Goal: Book appointment/travel/reservation

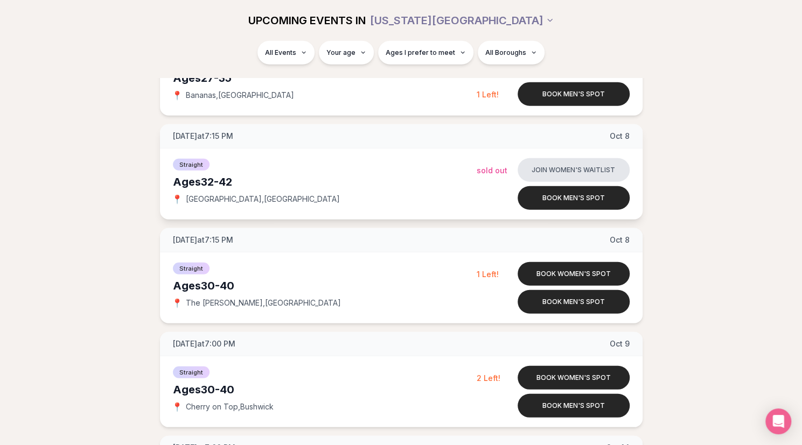
scroll to position [1537, 4]
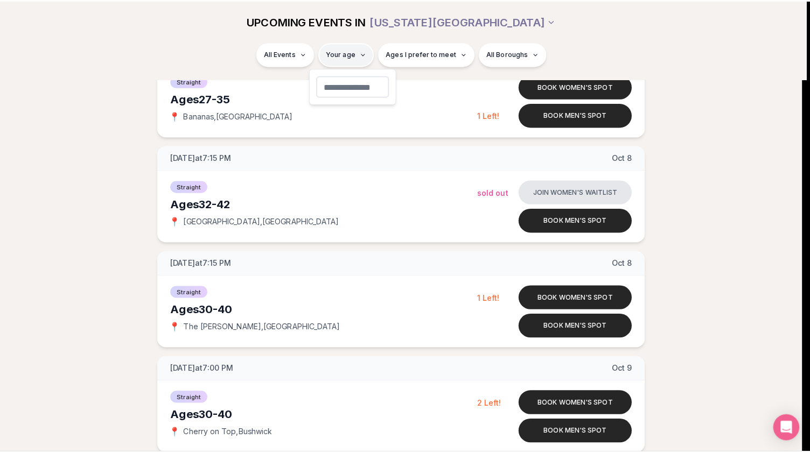
scroll to position [1537, 0]
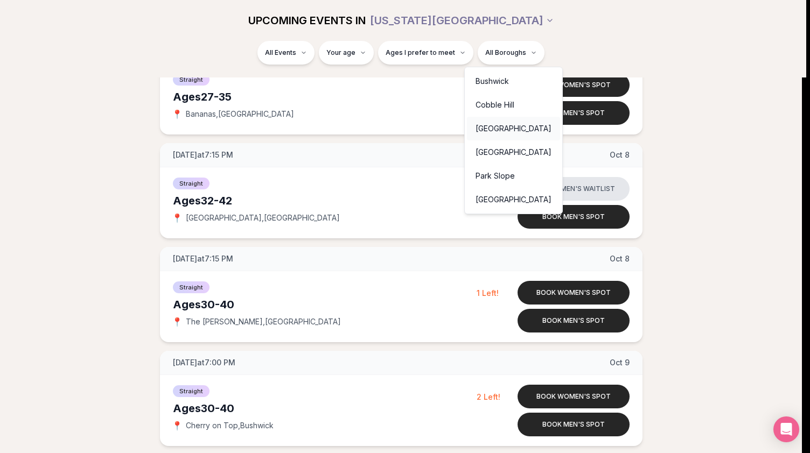
click at [486, 131] on div "[GEOGRAPHIC_DATA]" at bounding box center [513, 129] width 93 height 24
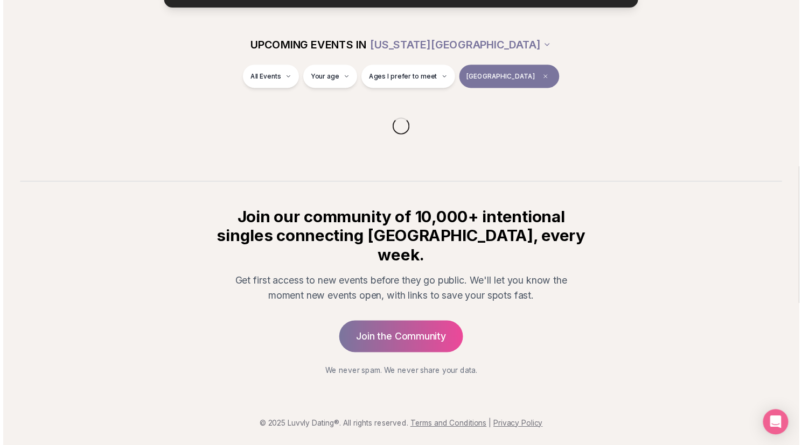
scroll to position [89, 0]
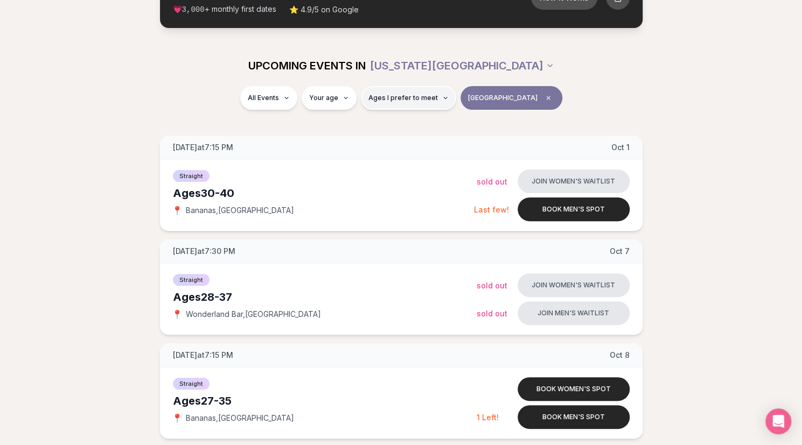
click at [413, 104] on button "Ages I prefer to meet" at bounding box center [408, 98] width 95 height 24
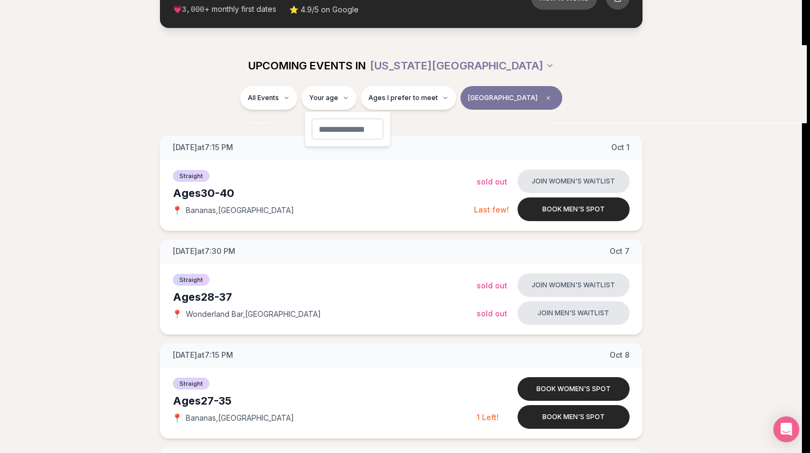
type input "**"
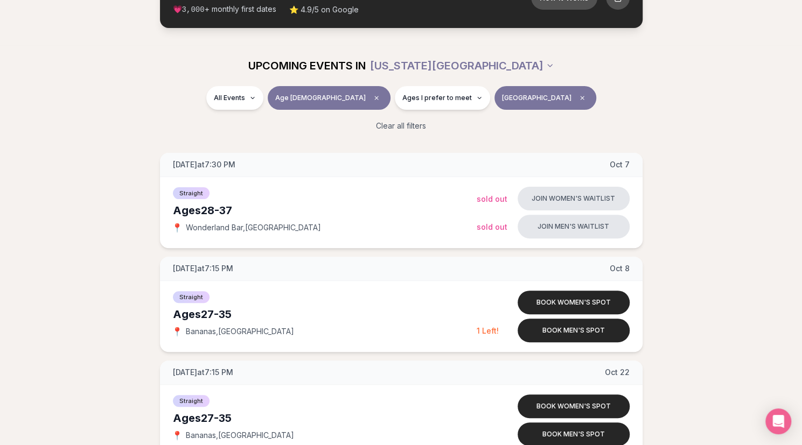
click at [134, 117] on div "Clear all filters" at bounding box center [401, 126] width 603 height 24
